Goal: Submit feedback/report problem

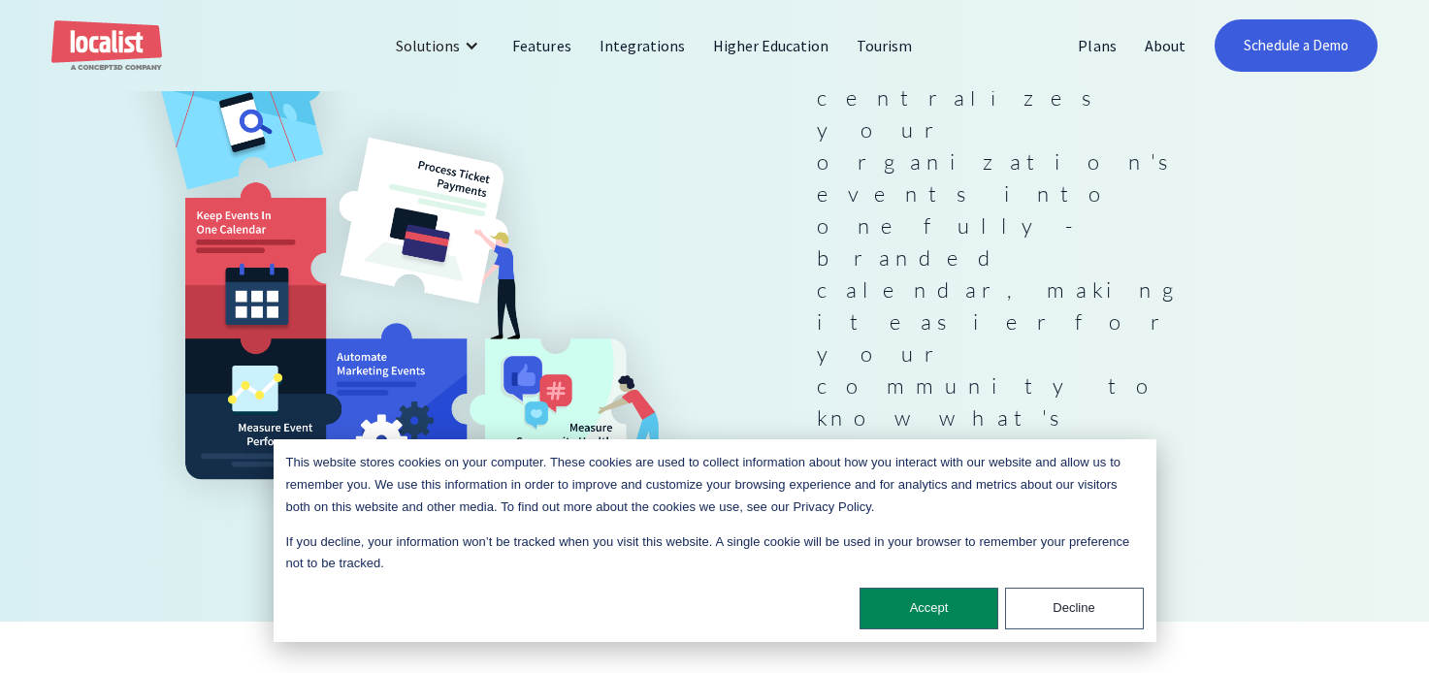
scroll to position [427, 0]
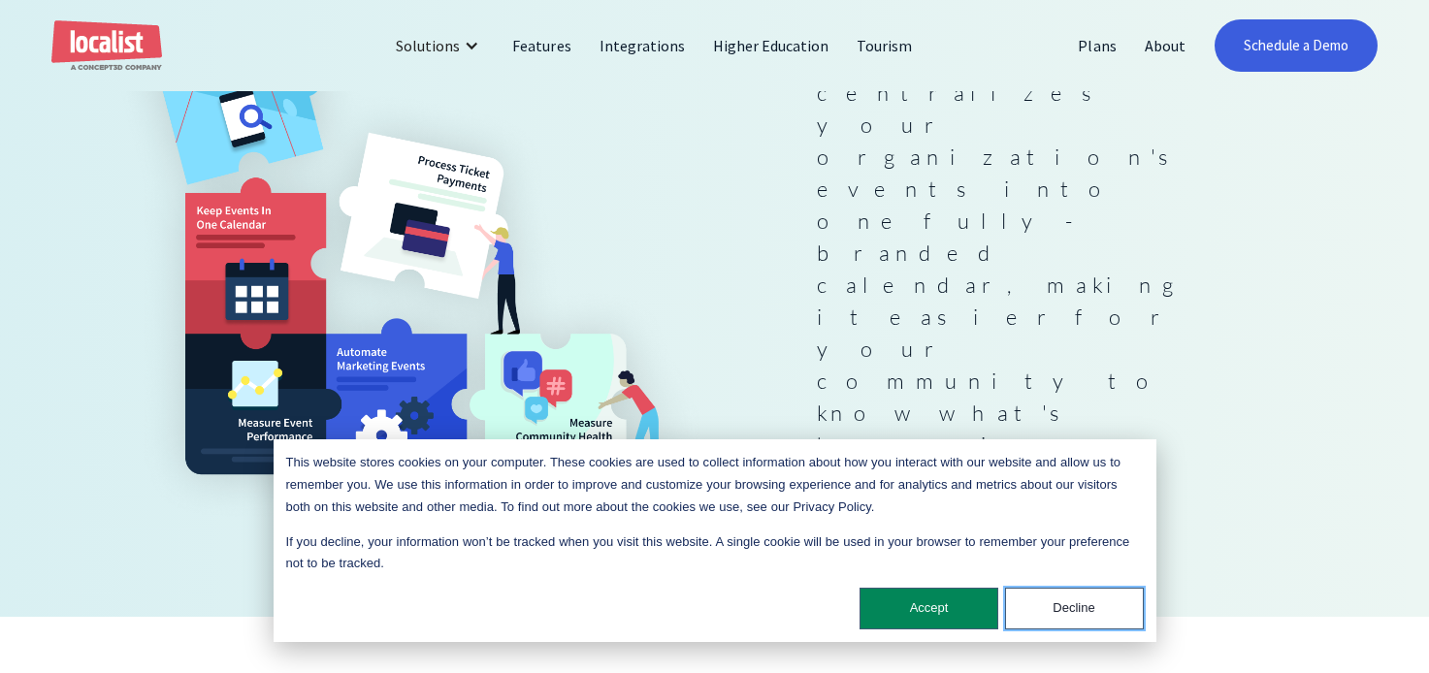
click at [1066, 610] on button "Decline" at bounding box center [1074, 609] width 139 height 42
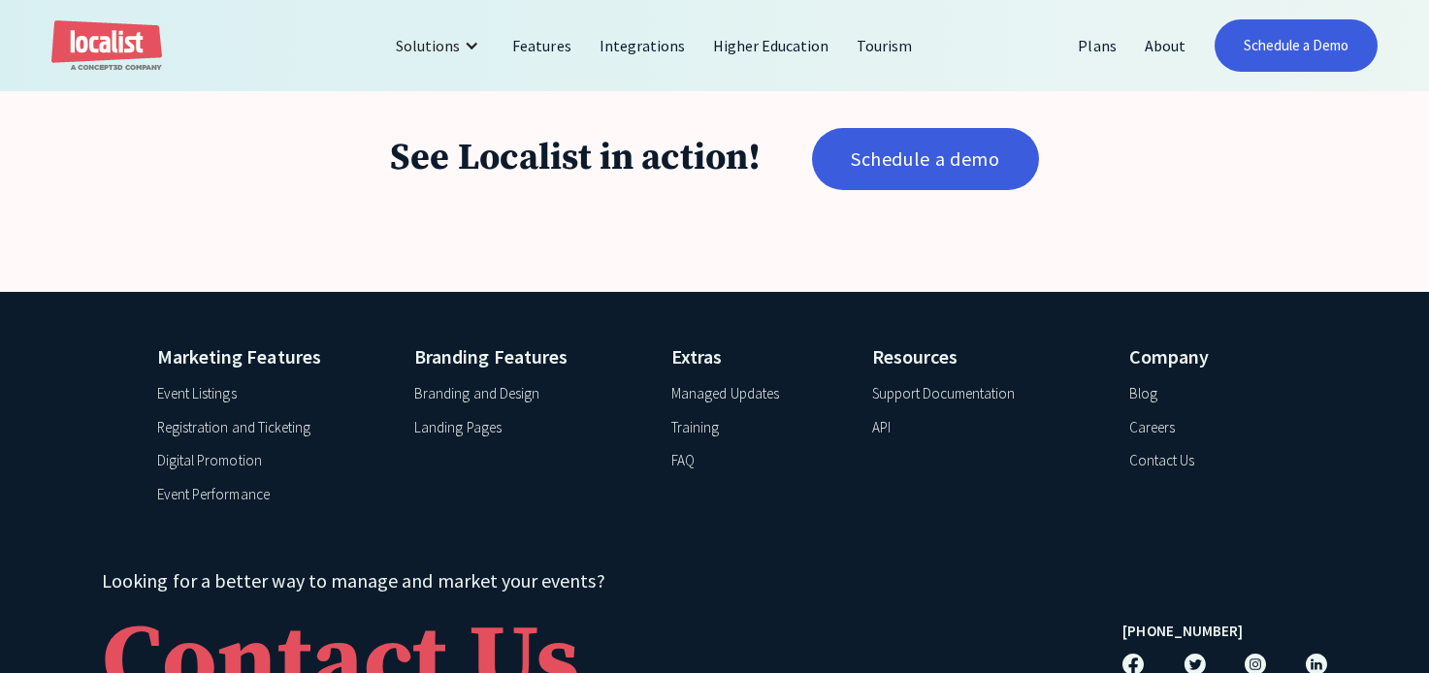
scroll to position [3360, 0]
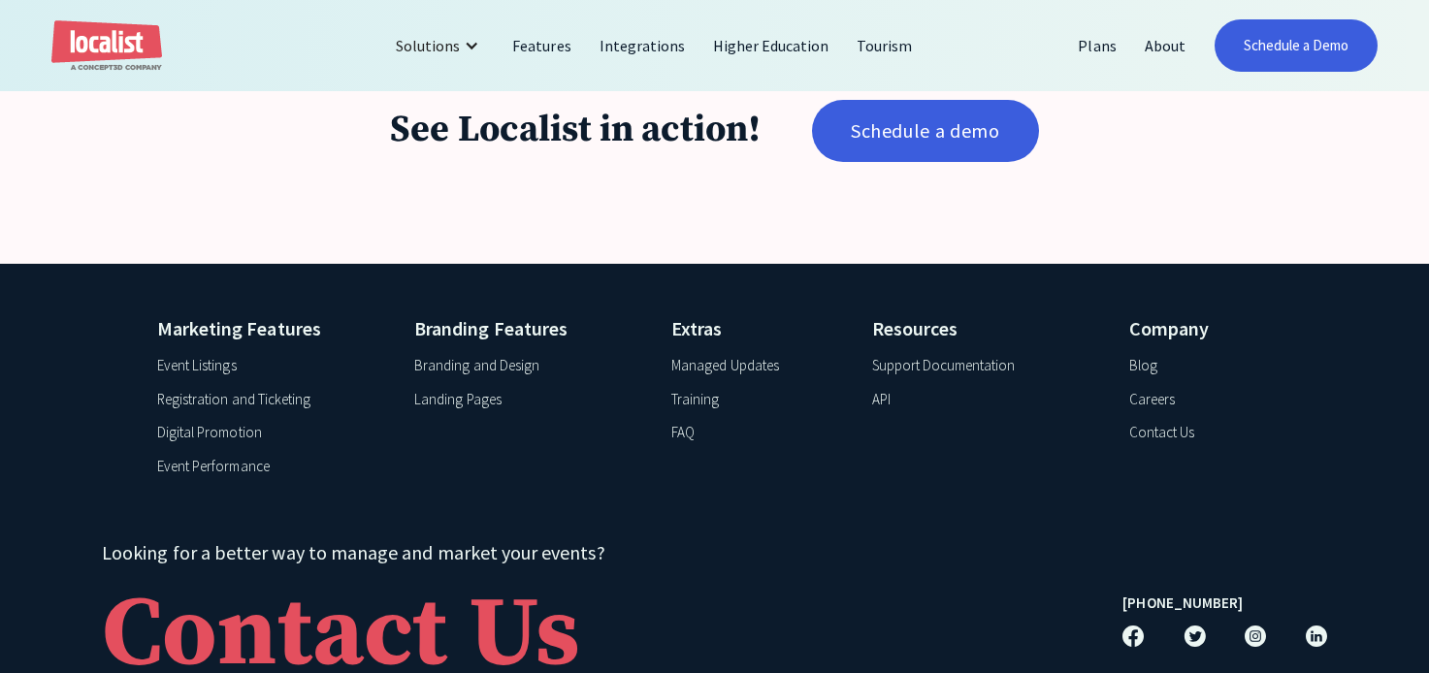
click at [1155, 422] on div "Contact Us" at bounding box center [1161, 433] width 65 height 22
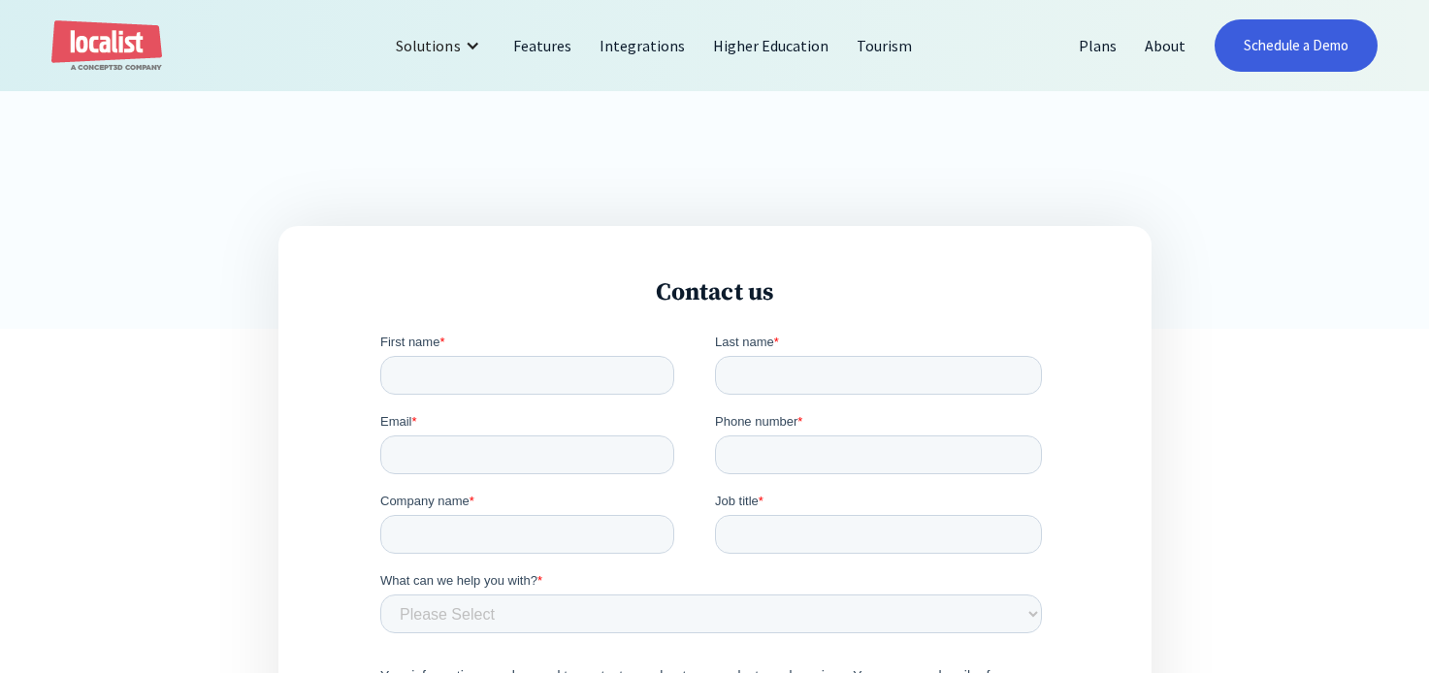
scroll to position [502, 0]
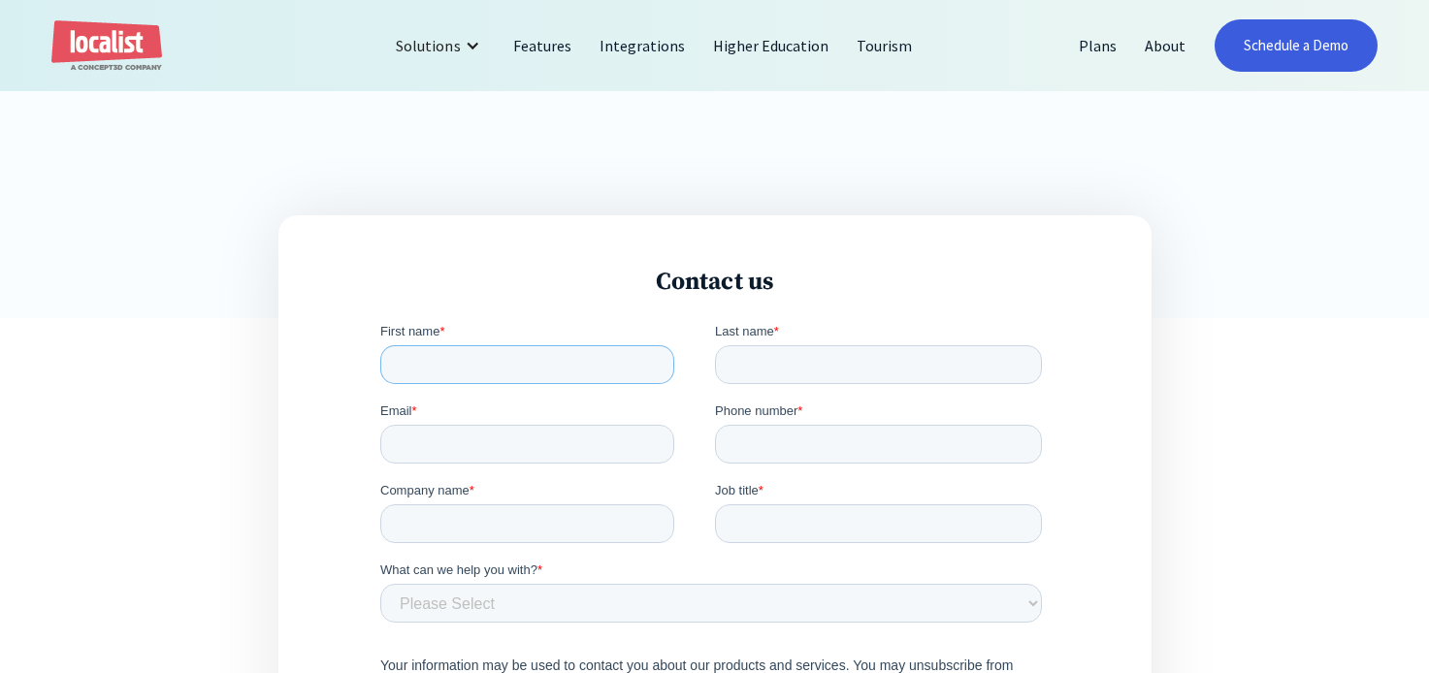
click at [562, 362] on input "First name *" at bounding box center [526, 364] width 294 height 39
type input "Mark"
type input "[PERSON_NAME]"
type input "[PERSON_NAME][EMAIL_ADDRESS][DOMAIN_NAME]"
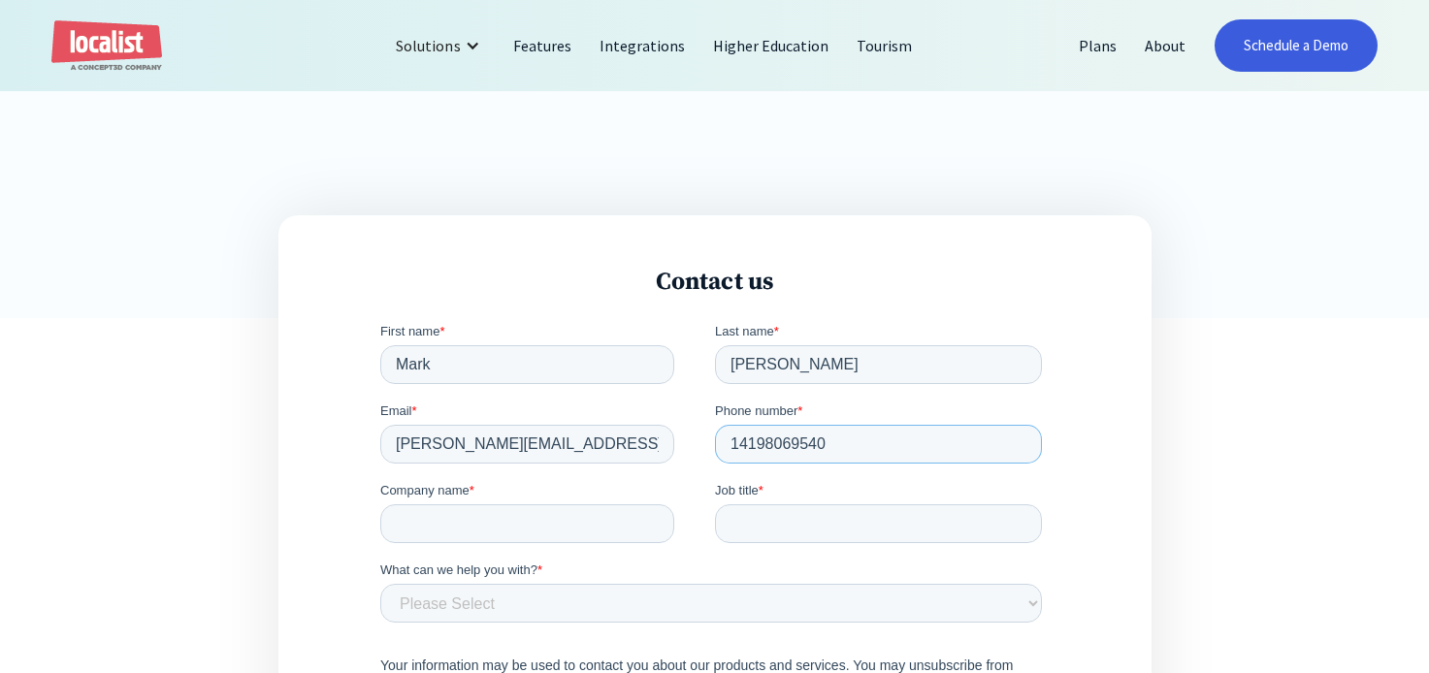
drag, startPoint x: 841, startPoint y: 441, endPoint x: 718, endPoint y: 434, distance: 123.4
click at [718, 434] on input "14198069540" at bounding box center [877, 444] width 327 height 39
type input "4193520488"
click at [574, 519] on input "Company name *" at bounding box center [526, 523] width 294 height 39
type input "[GEOGRAPHIC_DATA]"
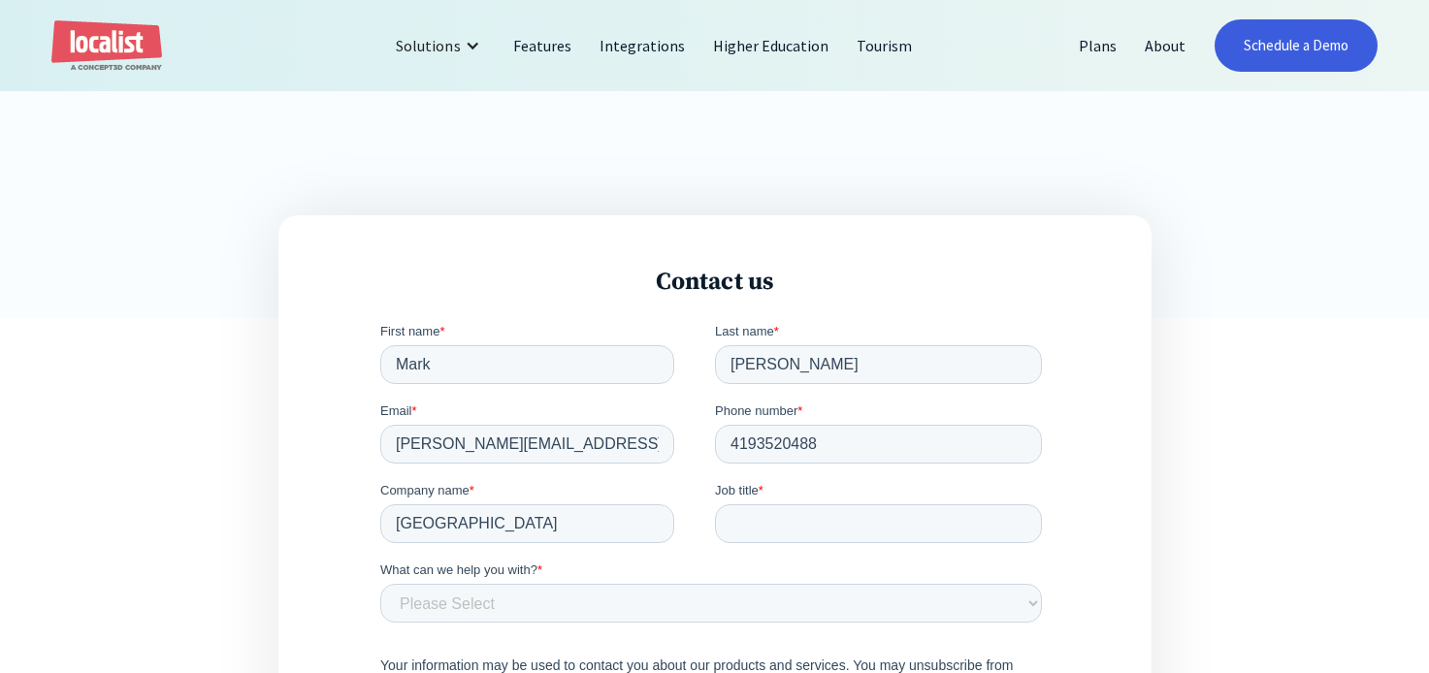
click at [0, 0] on div at bounding box center [0, 0] width 0 height 0
click at [760, 530] on input "Job title *" at bounding box center [877, 523] width 327 height 39
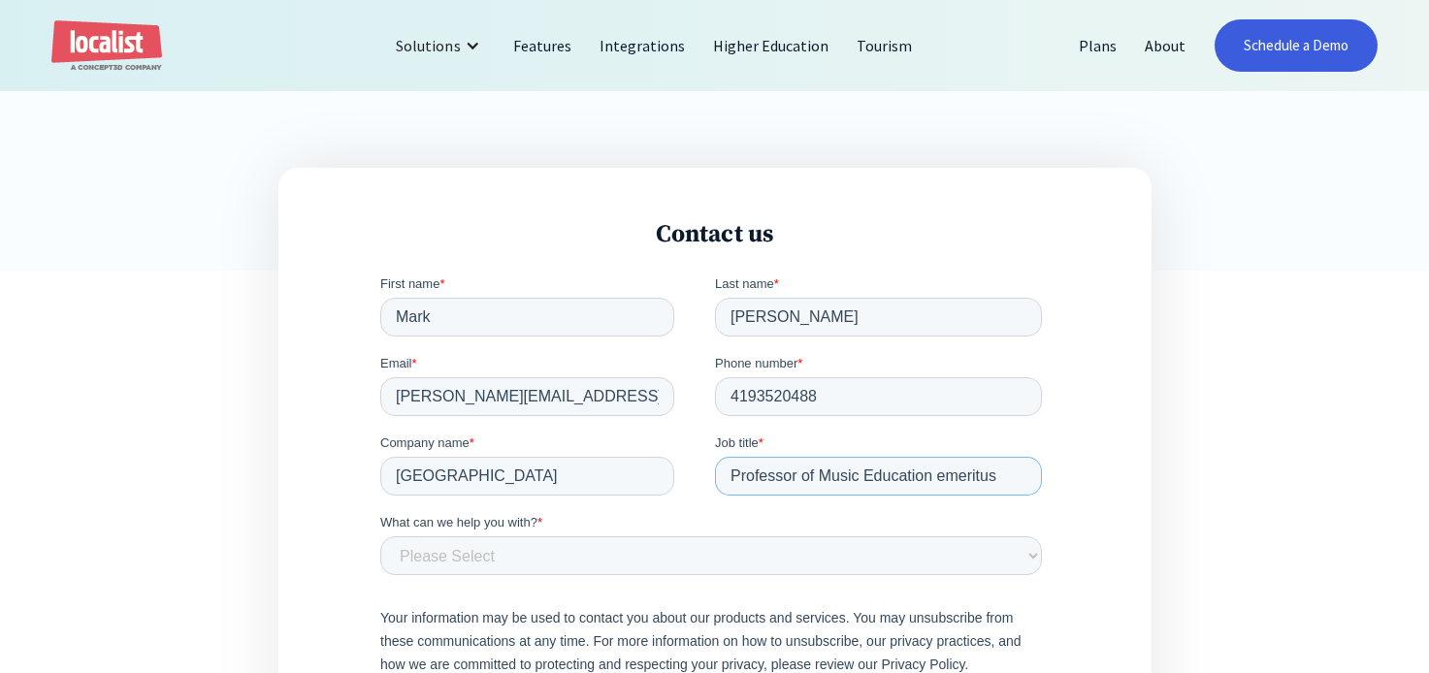
scroll to position [573, 0]
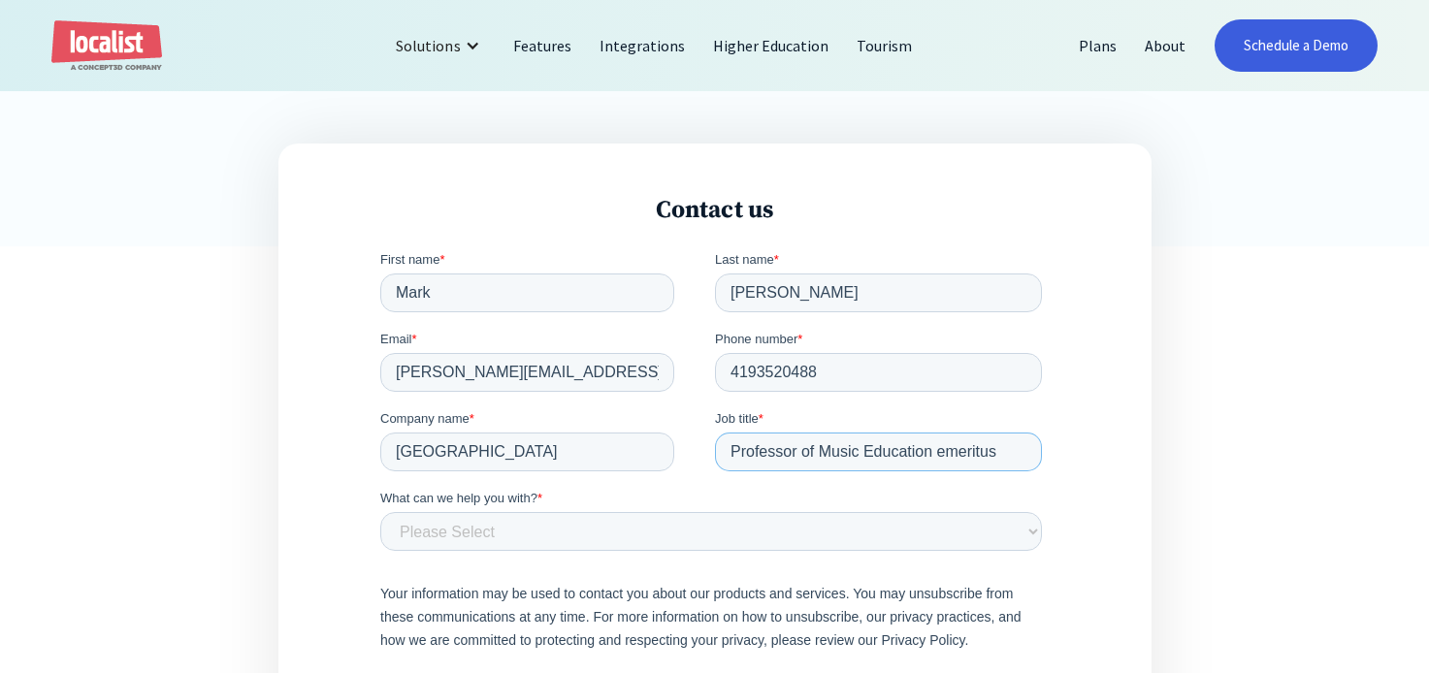
type input "Professor of Music Education emeritus"
click at [469, 530] on select "Please Select Product and Account Support Contact a Sales Team Member Partnersh…" at bounding box center [710, 531] width 662 height 39
select select "General"
click at [379, 512] on select "Please Select Product and Account Support Contact a Sales Team Member Partnersh…" at bounding box center [710, 531] width 662 height 39
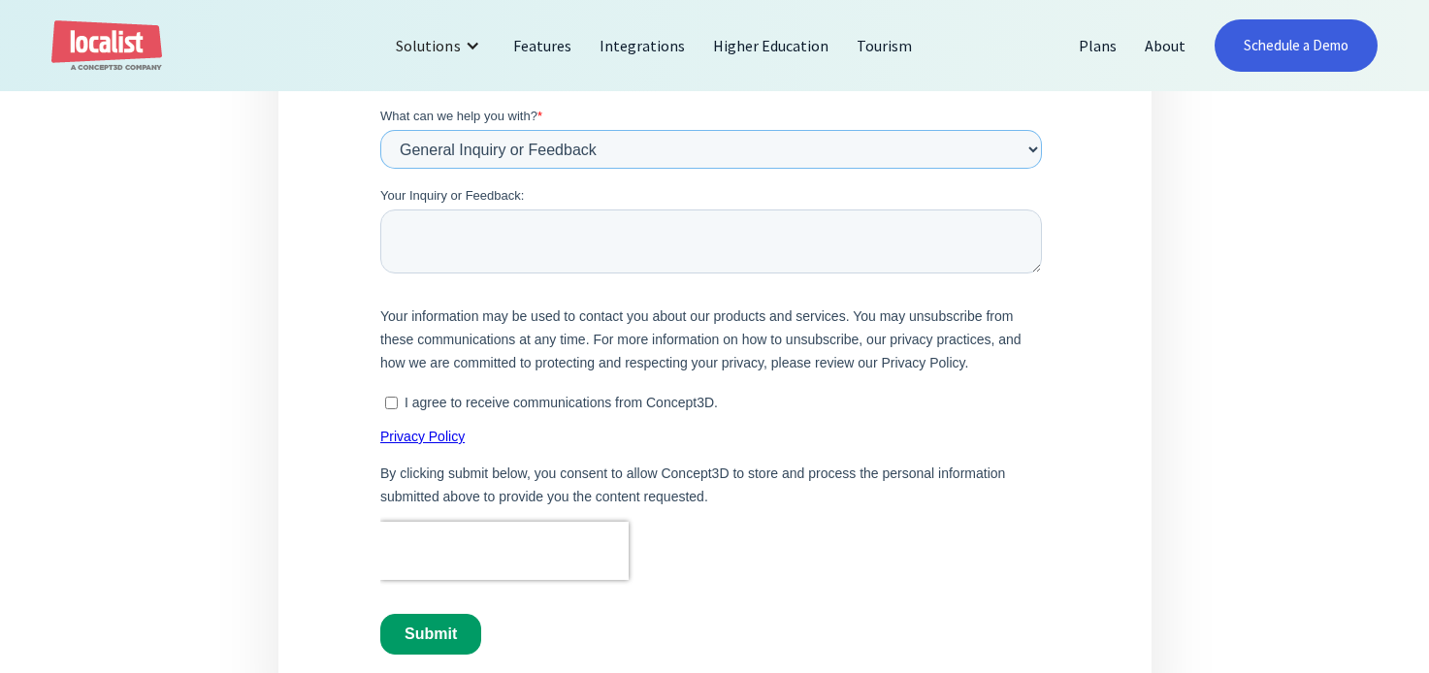
scroll to position [953, 0]
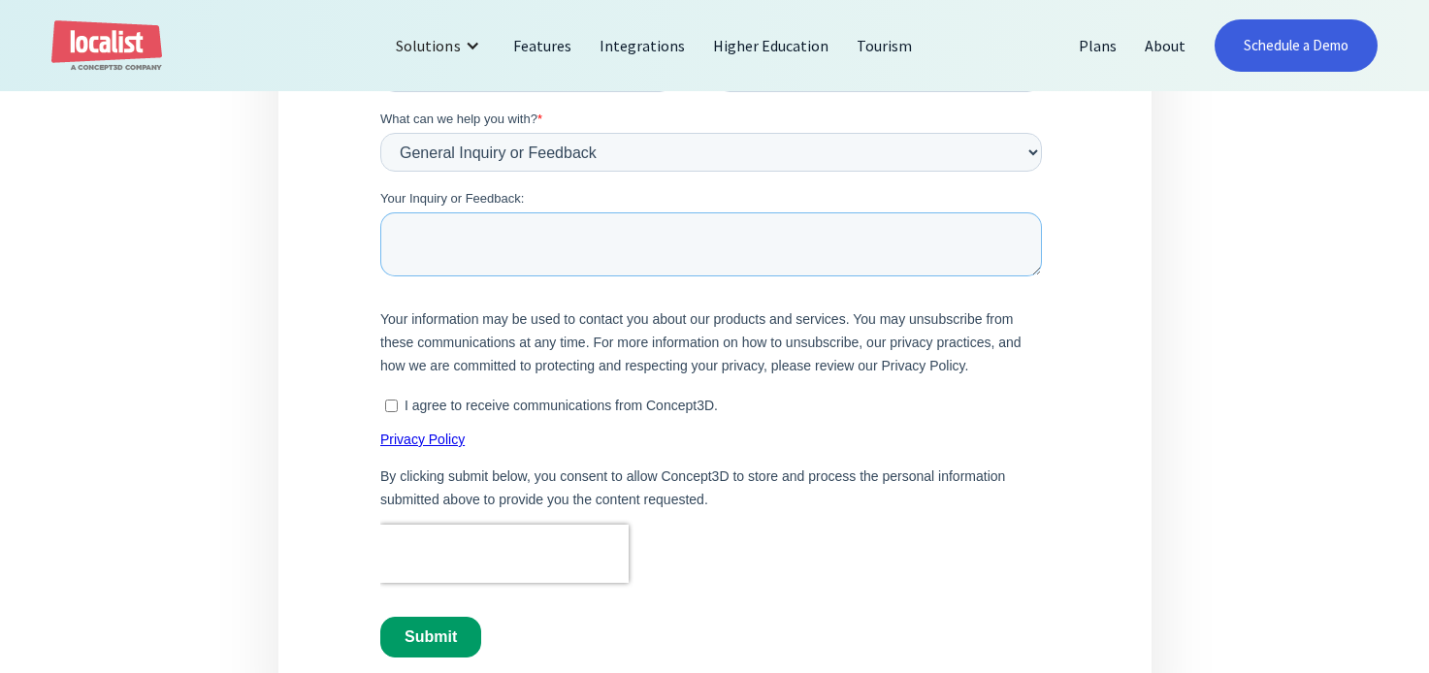
click at [430, 231] on textarea "Your Inquiry or Feedback:" at bounding box center [710, 245] width 662 height 64
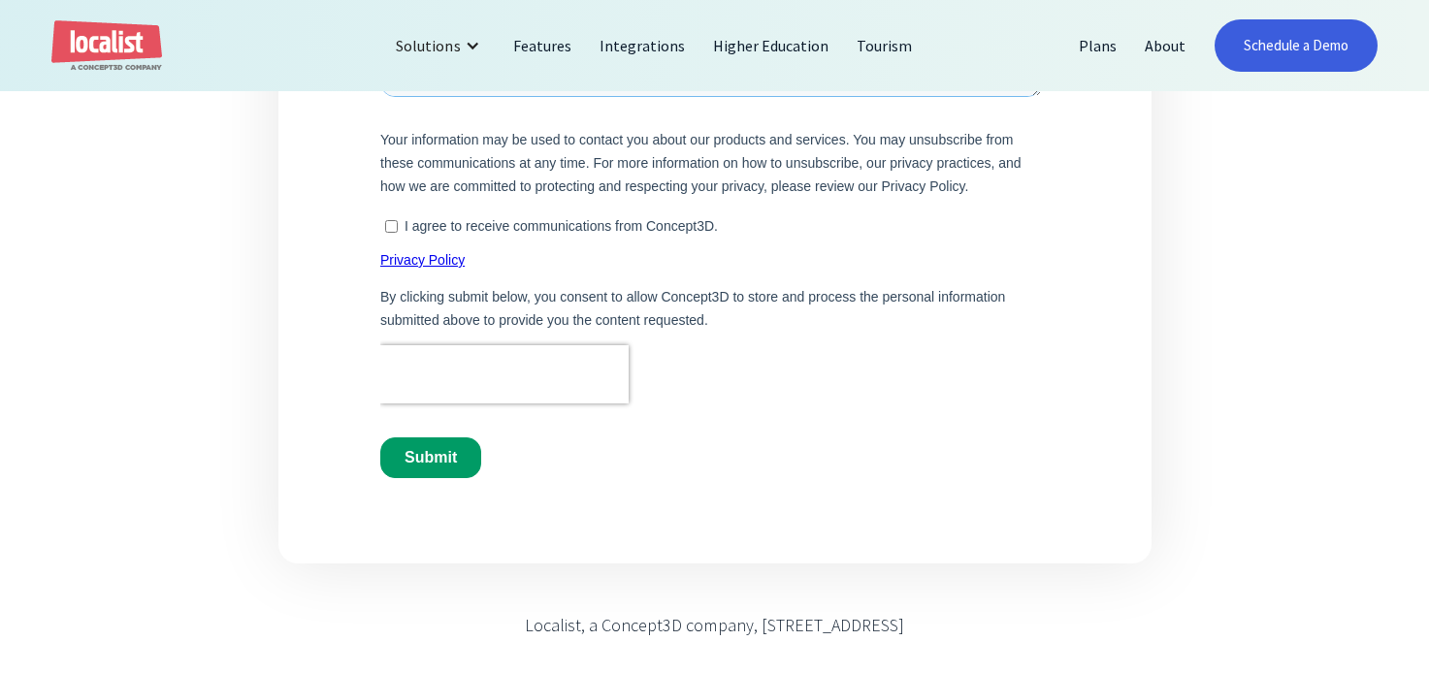
scroll to position [1147, 0]
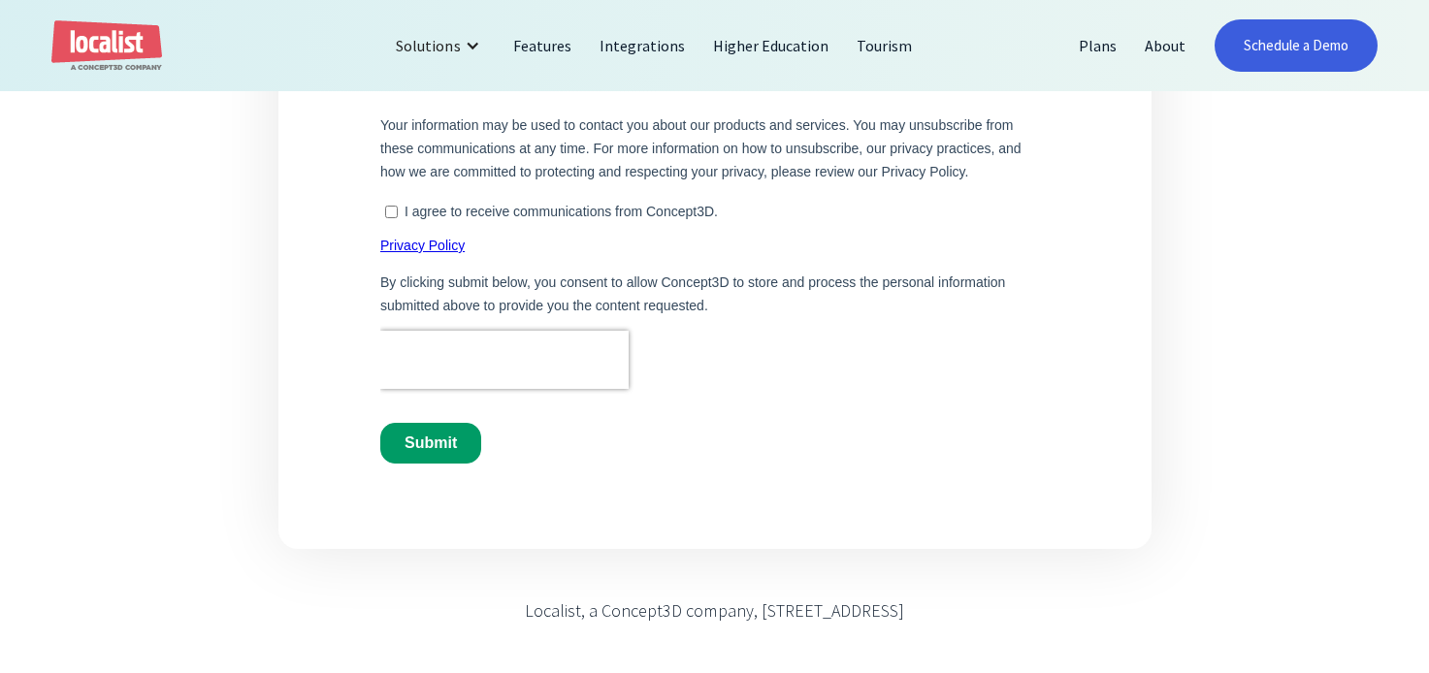
type textarea "I understand that your company services [GEOGRAPHIC_DATA]. It is very frustrati…"
click at [434, 441] on input "Submit" at bounding box center [429, 444] width 101 height 41
